Goal: Task Accomplishment & Management: Manage account settings

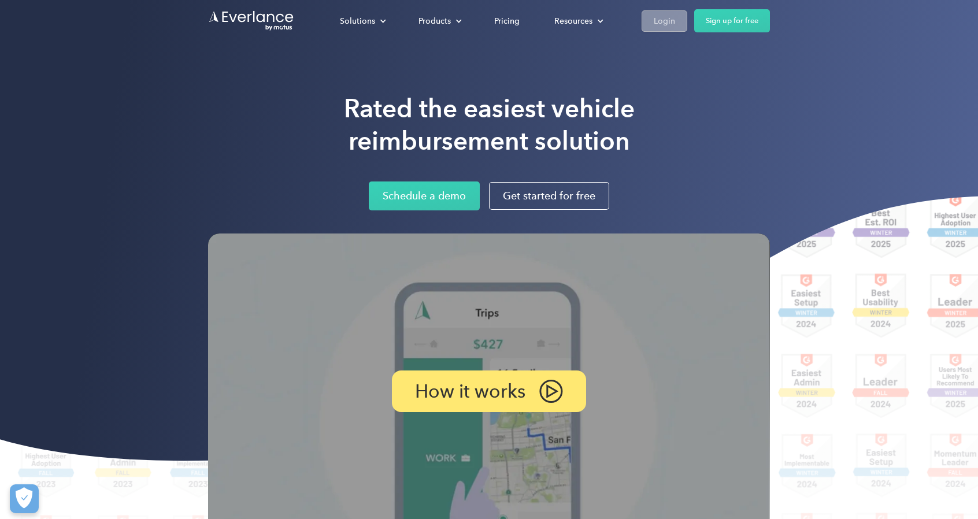
click at [676, 25] on link "Login" at bounding box center [665, 20] width 46 height 21
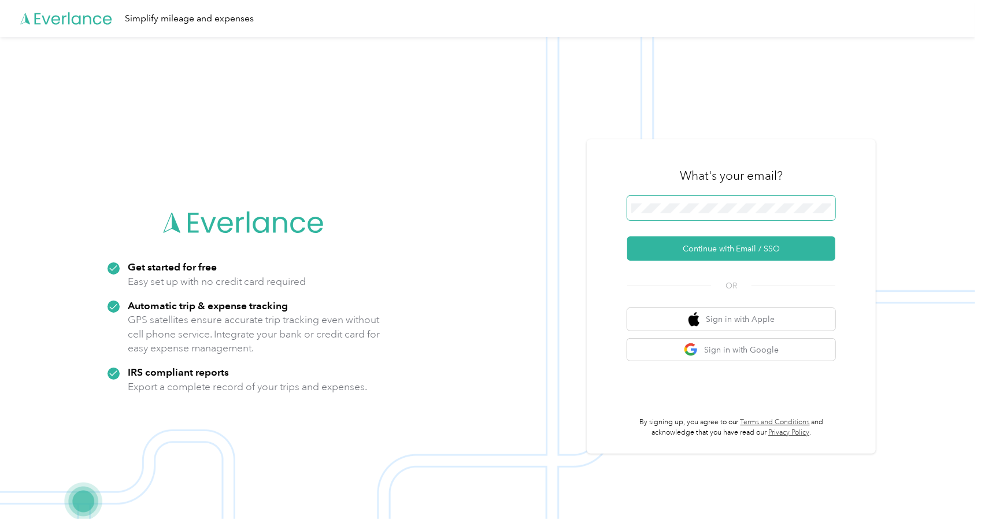
click at [730, 214] on span at bounding box center [731, 208] width 208 height 24
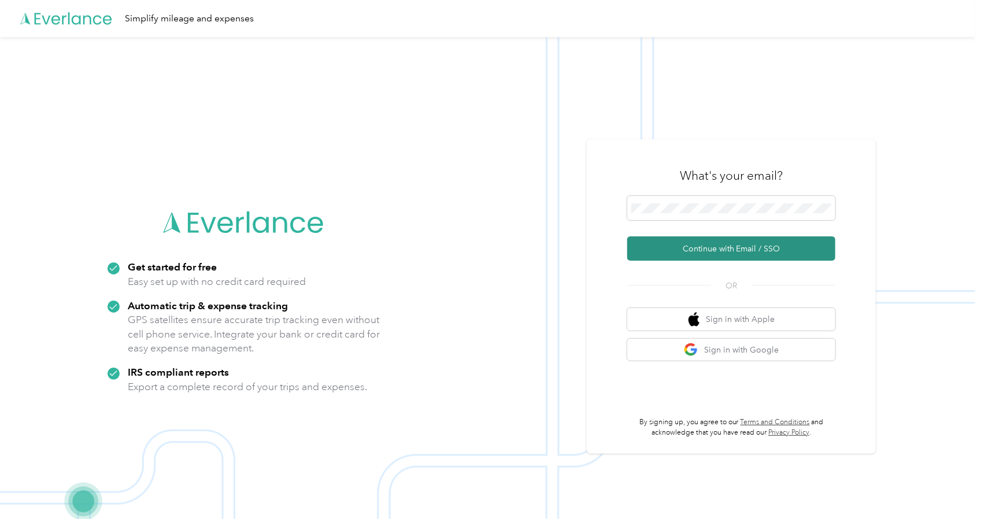
click at [790, 251] on button "Continue with Email / SSO" at bounding box center [731, 248] width 208 height 24
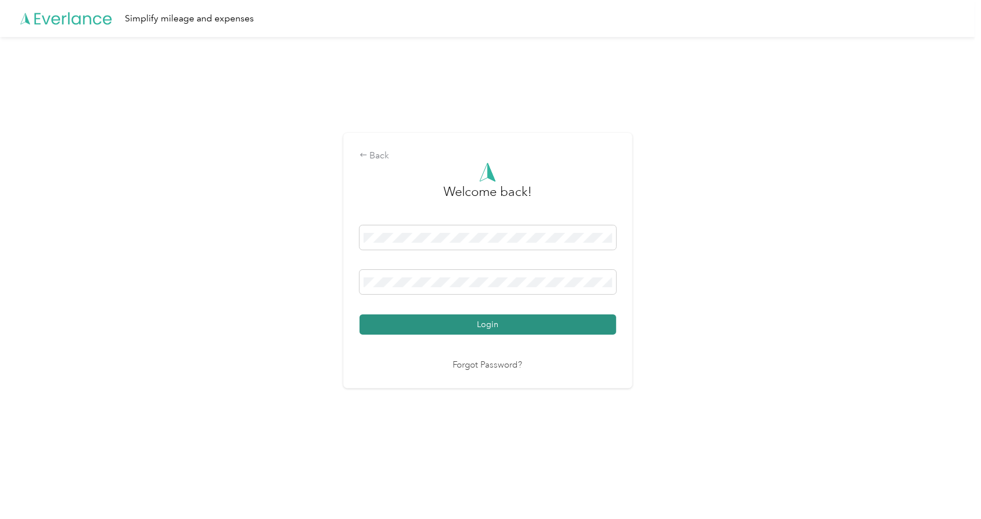
click at [484, 328] on button "Login" at bounding box center [488, 325] width 257 height 20
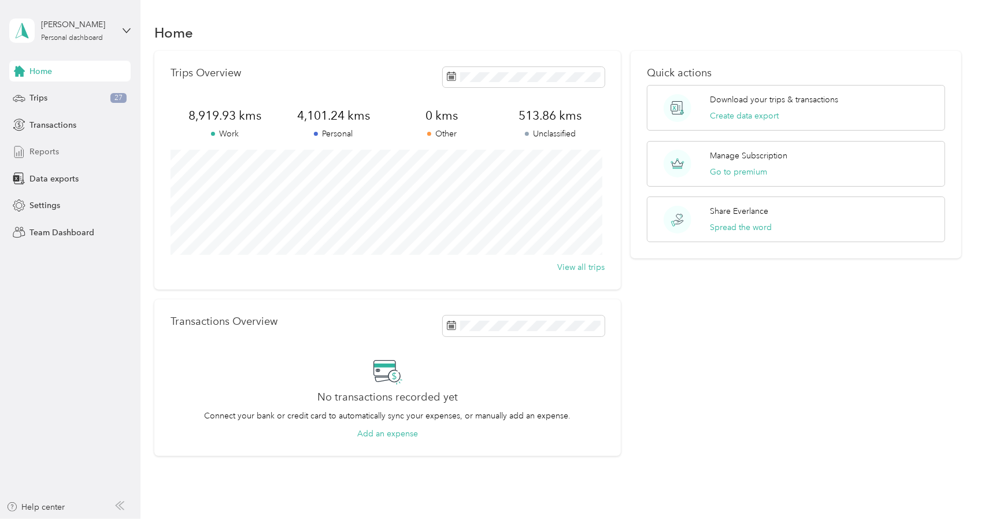
click at [57, 153] on span "Reports" at bounding box center [43, 152] width 29 height 12
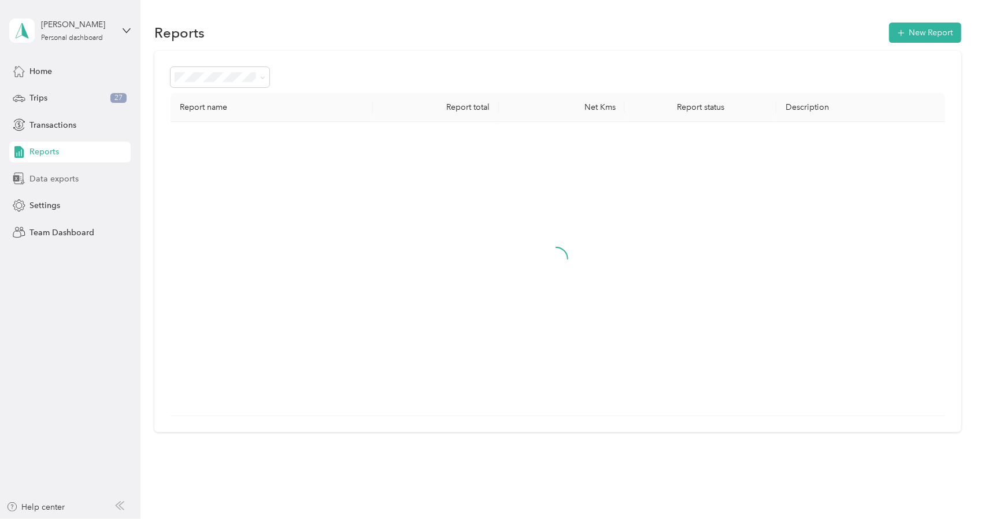
click at [75, 175] on span "Data exports" at bounding box center [53, 179] width 49 height 12
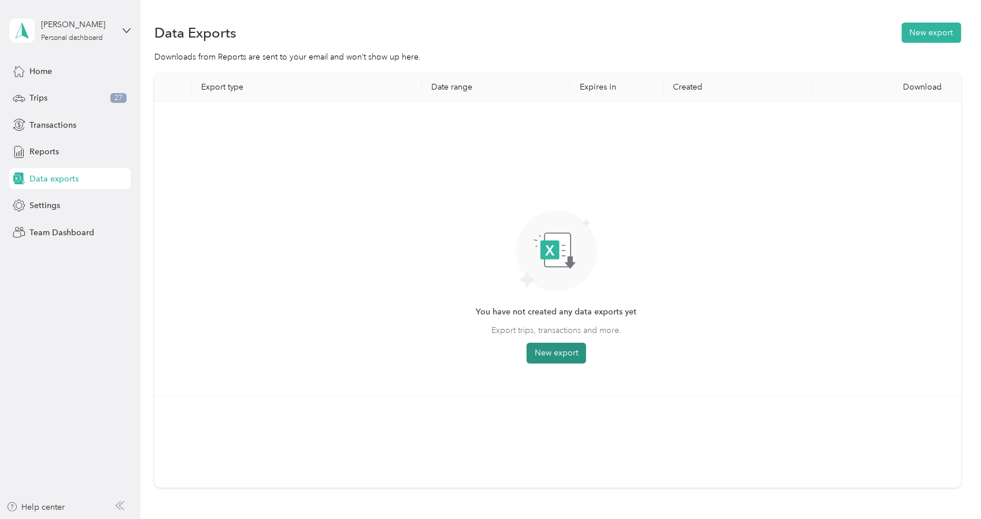
click at [539, 353] on button "New export" at bounding box center [557, 353] width 60 height 21
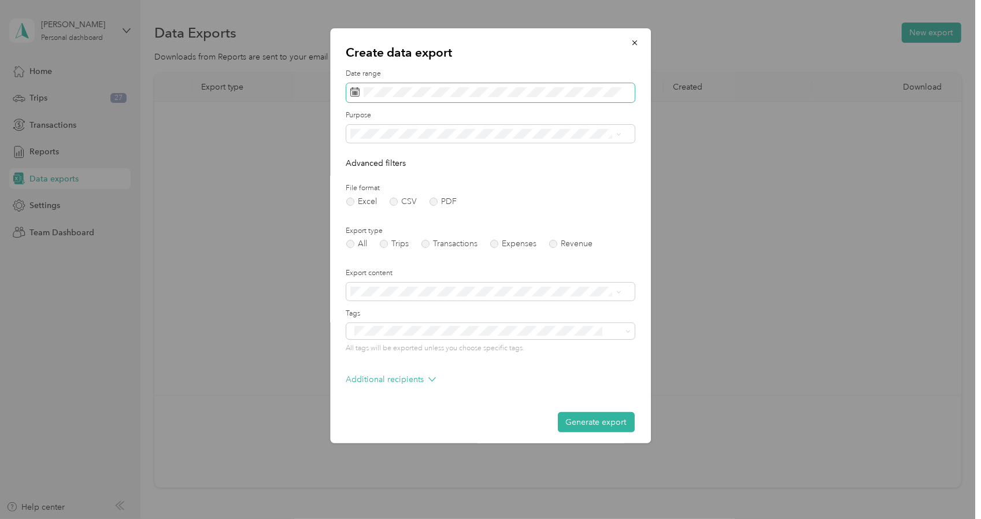
click at [481, 98] on span at bounding box center [490, 93] width 289 height 20
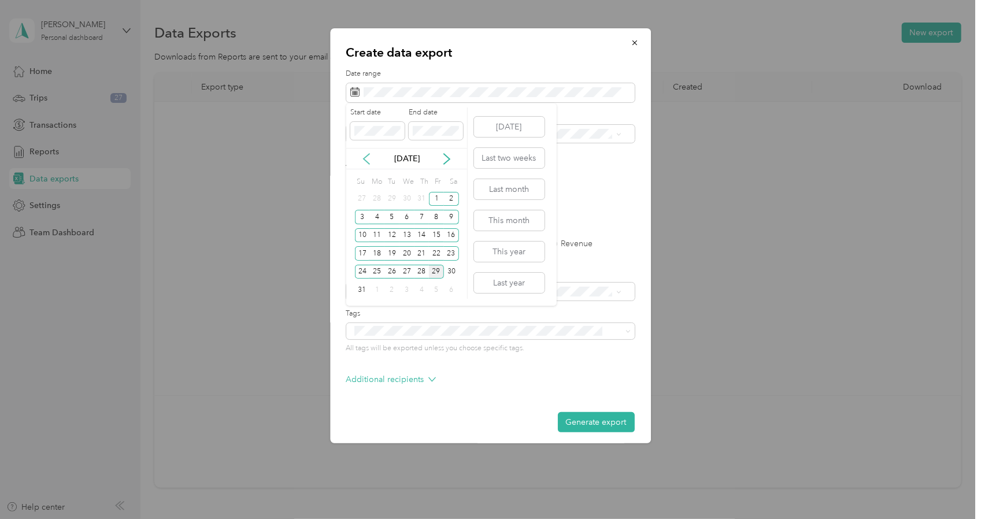
click at [368, 164] on div "[DATE]" at bounding box center [406, 158] width 121 height 21
click at [367, 161] on icon at bounding box center [367, 159] width 6 height 10
click at [419, 199] on div "1" at bounding box center [422, 199] width 15 height 14
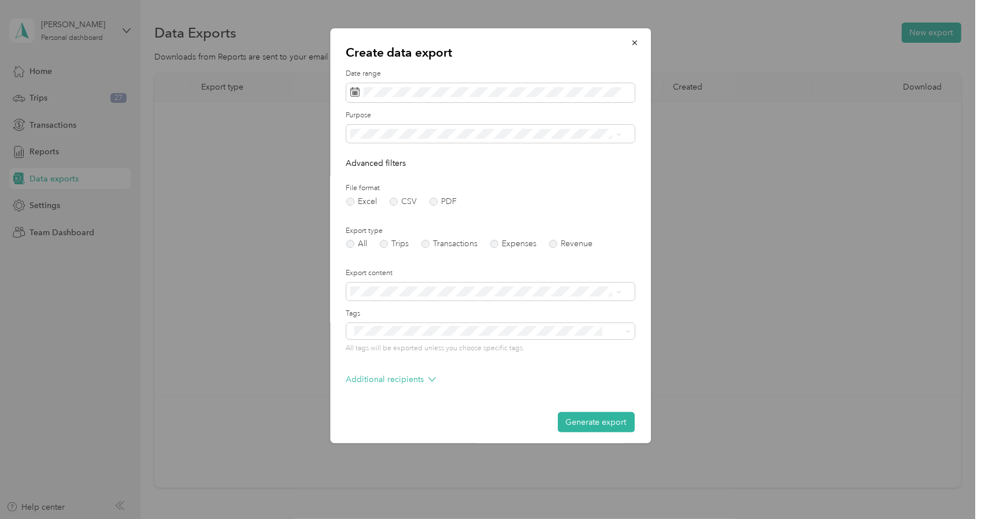
click at [331, 167] on div "Create data export Date range Purpose Advanced filters File format Excel CSV PD…" at bounding box center [490, 235] width 321 height 415
click at [452, 199] on div "2" at bounding box center [451, 199] width 15 height 14
click at [367, 159] on icon at bounding box center [367, 159] width 12 height 12
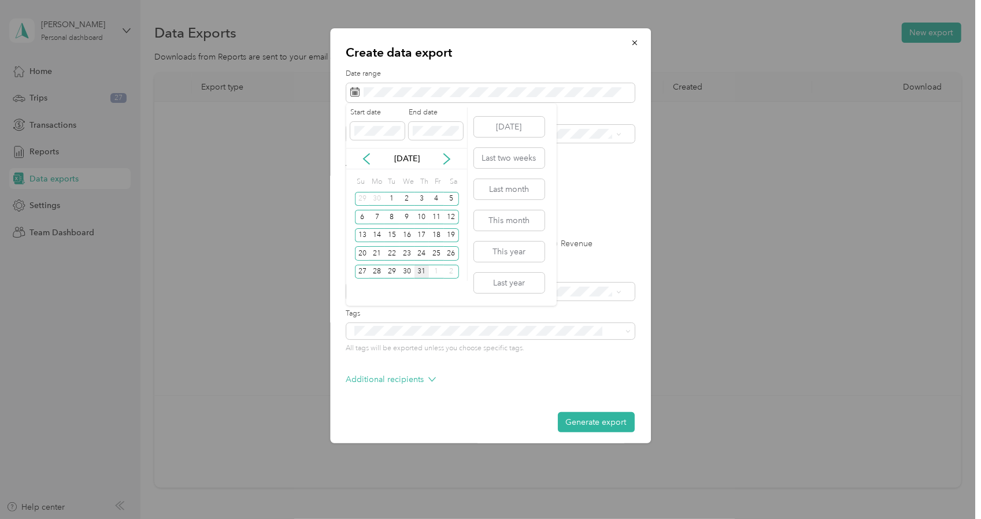
click at [423, 273] on div "31" at bounding box center [422, 272] width 15 height 14
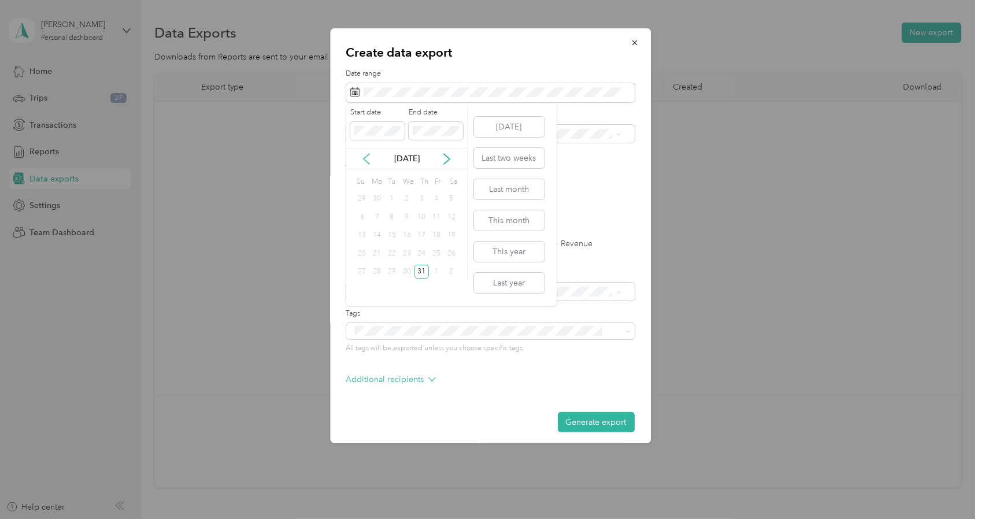
click at [371, 158] on icon at bounding box center [367, 159] width 12 height 12
click at [371, 157] on icon at bounding box center [367, 159] width 12 height 12
click at [420, 199] on div "1" at bounding box center [422, 199] width 15 height 14
click at [372, 156] on div "[DATE]" at bounding box center [406, 159] width 121 height 12
click at [448, 158] on icon at bounding box center [447, 159] width 6 height 10
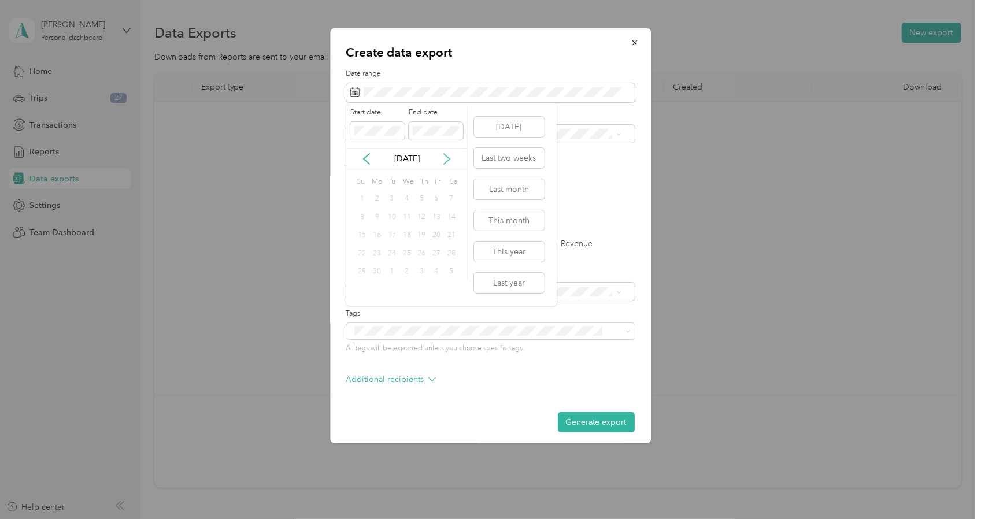
click at [448, 158] on icon at bounding box center [447, 159] width 12 height 12
click at [448, 158] on icon at bounding box center [447, 159] width 6 height 10
click at [371, 155] on icon at bounding box center [367, 159] width 12 height 12
click at [443, 158] on icon at bounding box center [447, 159] width 12 height 12
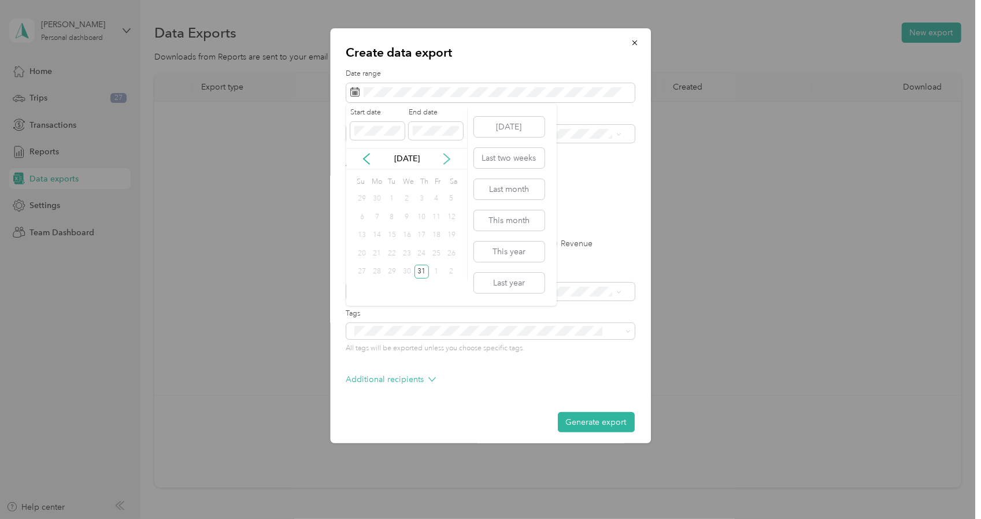
click at [443, 158] on icon at bounding box center [447, 159] width 12 height 12
click at [366, 153] on icon at bounding box center [367, 159] width 12 height 12
click at [416, 273] on div "31" at bounding box center [422, 272] width 15 height 14
click at [368, 154] on icon at bounding box center [367, 159] width 12 height 12
click at [367, 153] on icon at bounding box center [367, 159] width 12 height 12
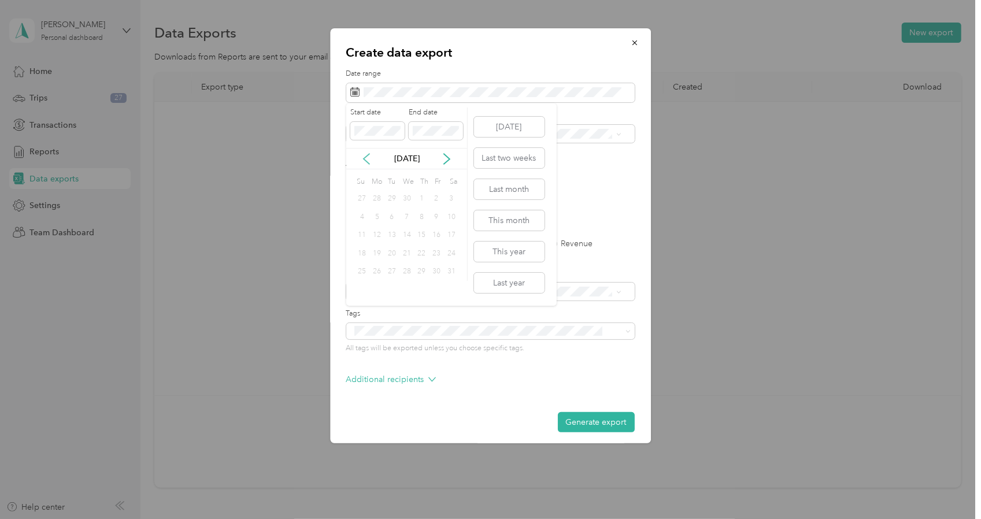
click at [367, 153] on icon at bounding box center [367, 159] width 12 height 12
drag, startPoint x: 446, startPoint y: 159, endPoint x: 437, endPoint y: 169, distance: 13.9
click at [445, 159] on icon at bounding box center [447, 159] width 12 height 12
click at [421, 195] on div "1" at bounding box center [422, 199] width 15 height 14
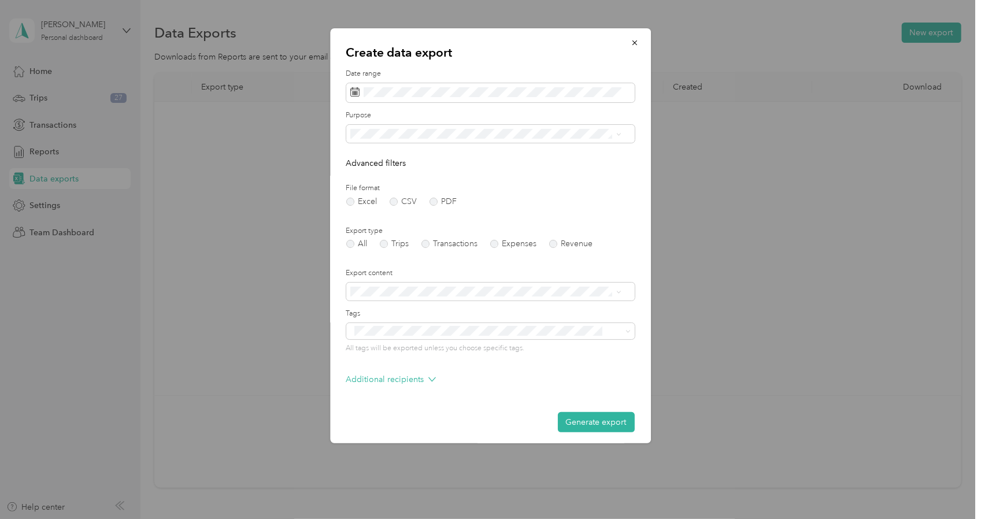
click at [602, 189] on label "File format" at bounding box center [490, 188] width 289 height 10
click at [597, 192] on label "File format" at bounding box center [490, 188] width 289 height 10
click at [611, 209] on form "Date range Purpose Advanced filters File format Excel CSV PDF Export type All T…" at bounding box center [490, 251] width 289 height 364
click at [619, 199] on div "Excel CSV PDF" at bounding box center [490, 202] width 289 height 8
click at [615, 212] on form "Date range Purpose Advanced filters File format Excel CSV PDF Export type All T…" at bounding box center [490, 251] width 289 height 364
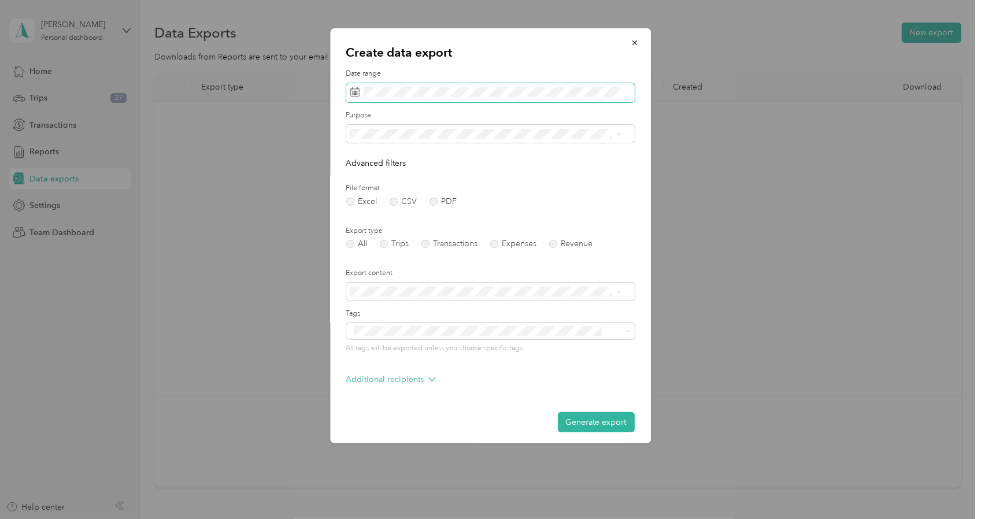
click at [400, 86] on span at bounding box center [490, 93] width 289 height 20
click at [369, 158] on icon at bounding box center [367, 159] width 12 height 12
click at [423, 195] on div "1" at bounding box center [422, 199] width 15 height 14
click at [488, 85] on span at bounding box center [490, 93] width 289 height 20
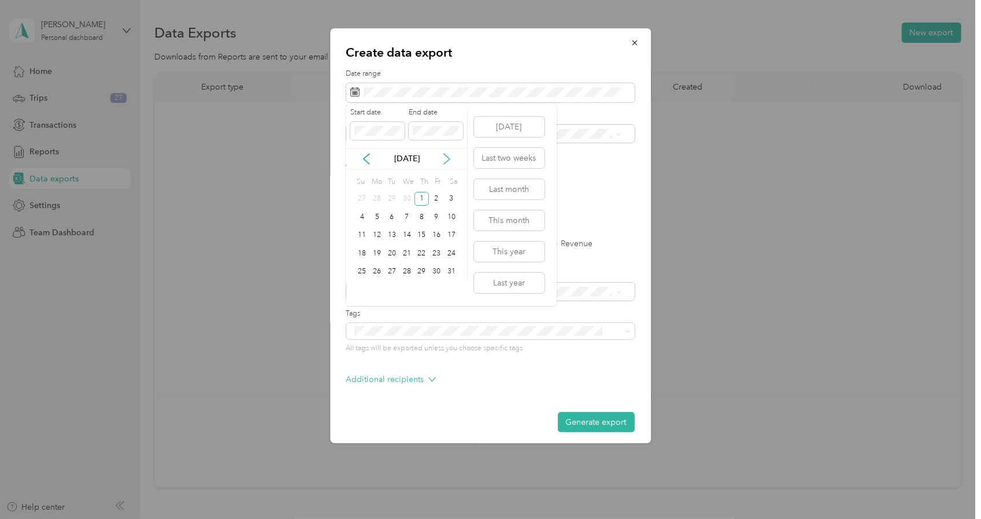
click at [447, 160] on icon at bounding box center [447, 159] width 12 height 12
click at [364, 155] on icon at bounding box center [367, 159] width 12 height 12
click at [420, 267] on div "31" at bounding box center [422, 272] width 15 height 14
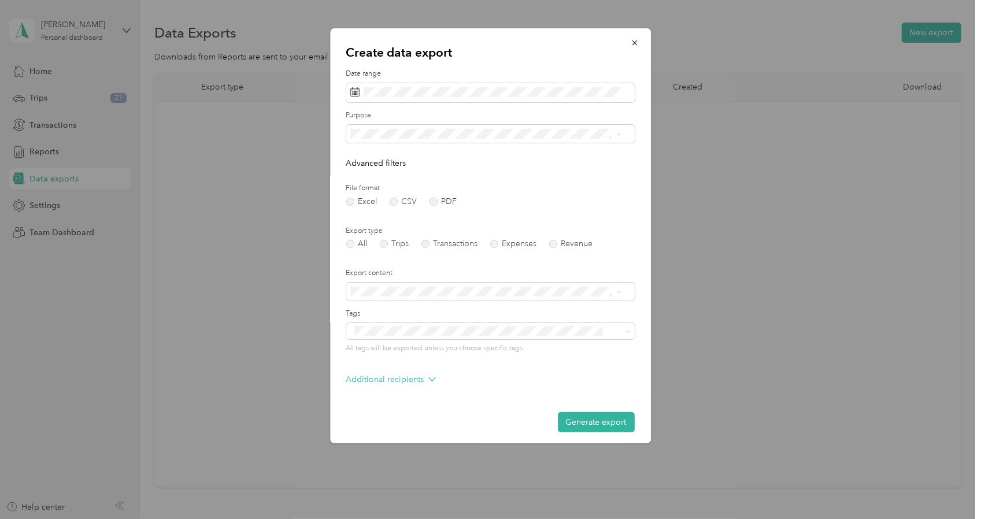
click at [609, 202] on div "Excel CSV PDF" at bounding box center [490, 202] width 289 height 8
click at [480, 86] on span at bounding box center [490, 93] width 289 height 20
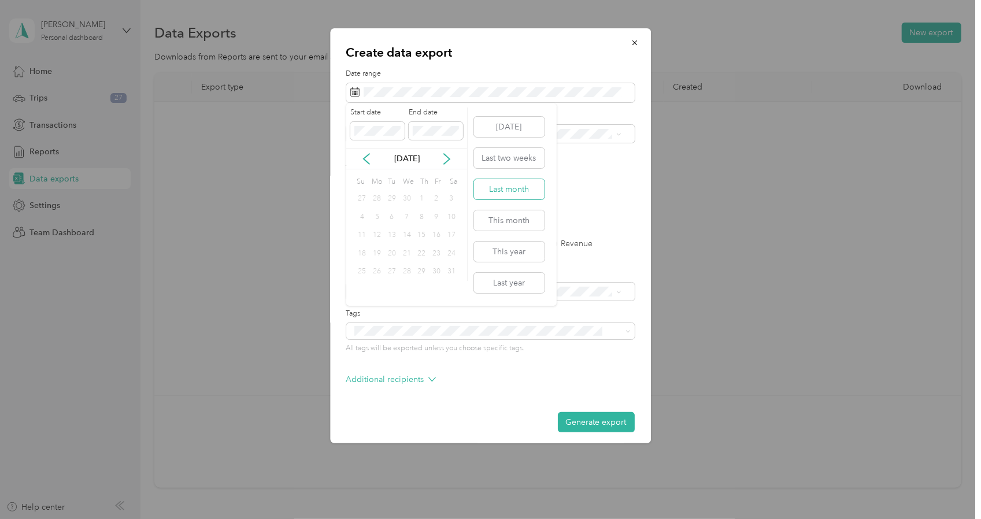
click at [510, 190] on button "Last month" at bounding box center [509, 189] width 71 height 20
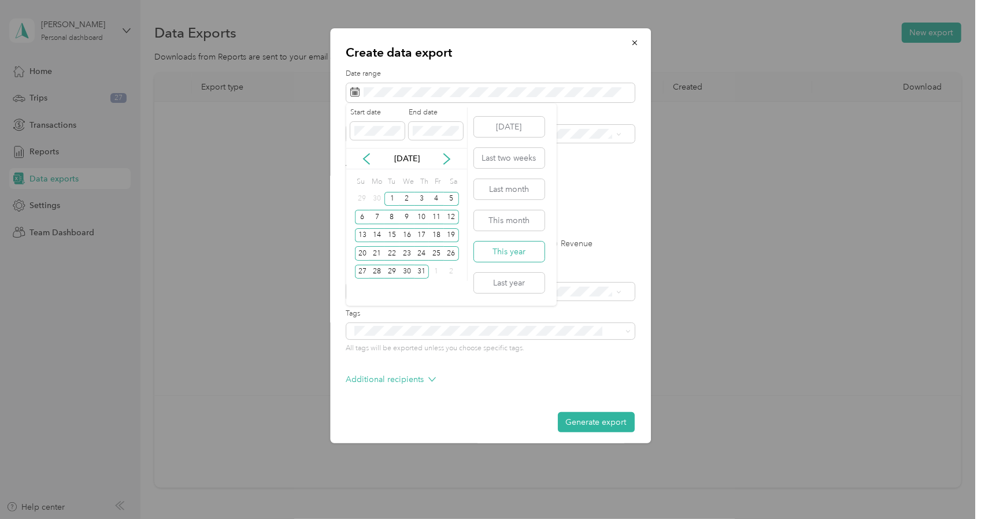
click at [536, 250] on button "This year" at bounding box center [509, 252] width 71 height 20
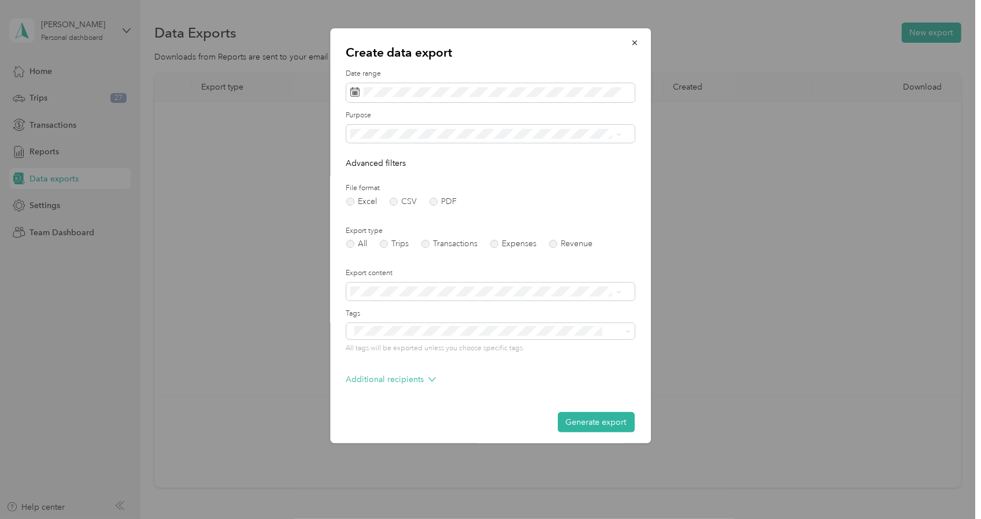
click at [604, 201] on div "Excel CSV PDF" at bounding box center [490, 202] width 289 height 8
click at [579, 427] on button "Generate export" at bounding box center [596, 422] width 77 height 20
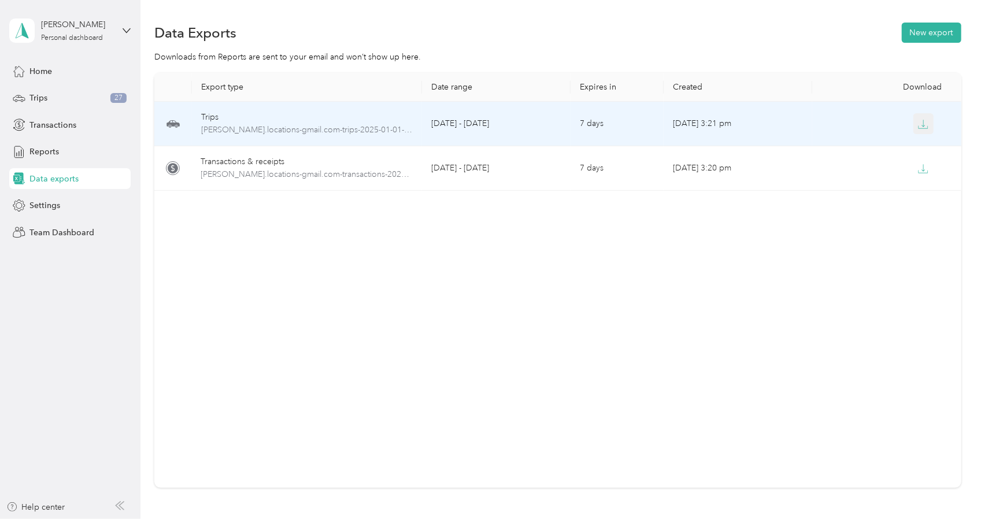
click at [919, 124] on icon "button" at bounding box center [923, 124] width 10 height 10
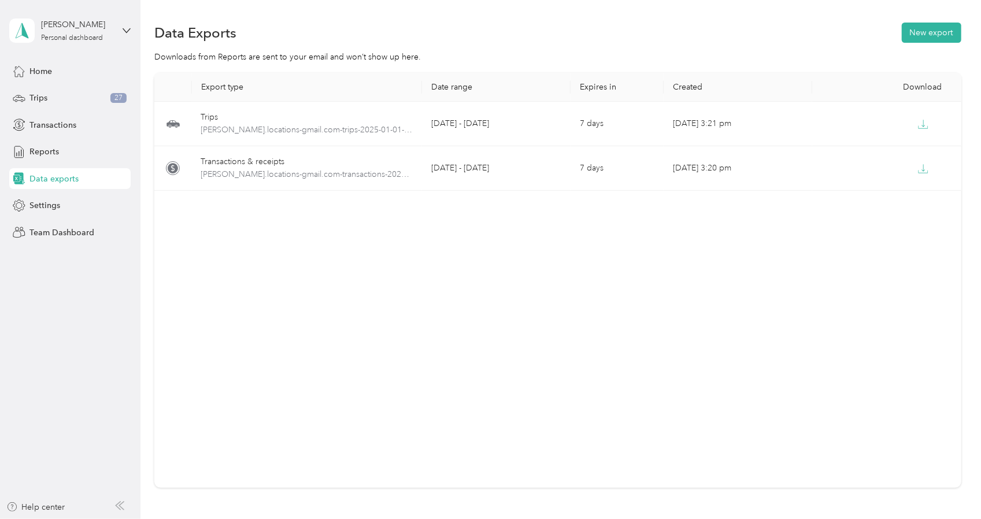
click at [222, 267] on div "Export type Date range Expires in Created Download Trips [PERSON_NAME].location…" at bounding box center [557, 280] width 807 height 415
click at [43, 158] on div "Reports" at bounding box center [69, 152] width 121 height 21
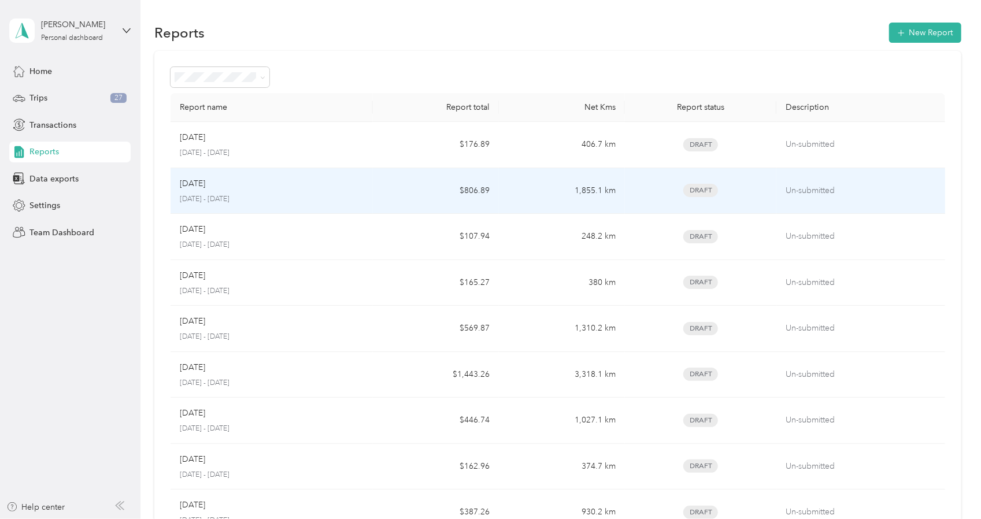
click at [254, 194] on p "[DATE] - [DATE]" at bounding box center [271, 199] width 183 height 10
